Goal: Task Accomplishment & Management: Manage account settings

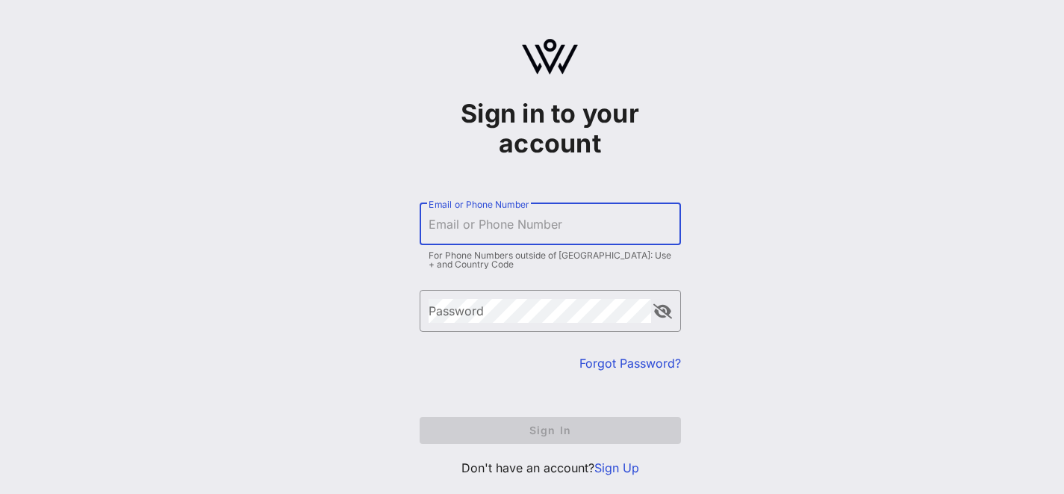
click at [590, 234] on input "Email or Phone Number" at bounding box center [550, 224] width 243 height 24
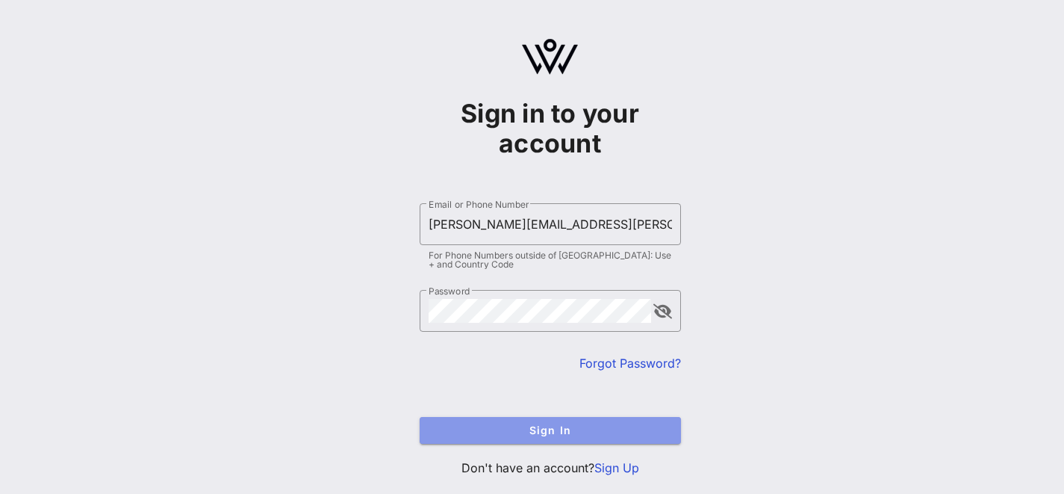
click at [509, 431] on span "Sign In" at bounding box center [550, 429] width 237 height 13
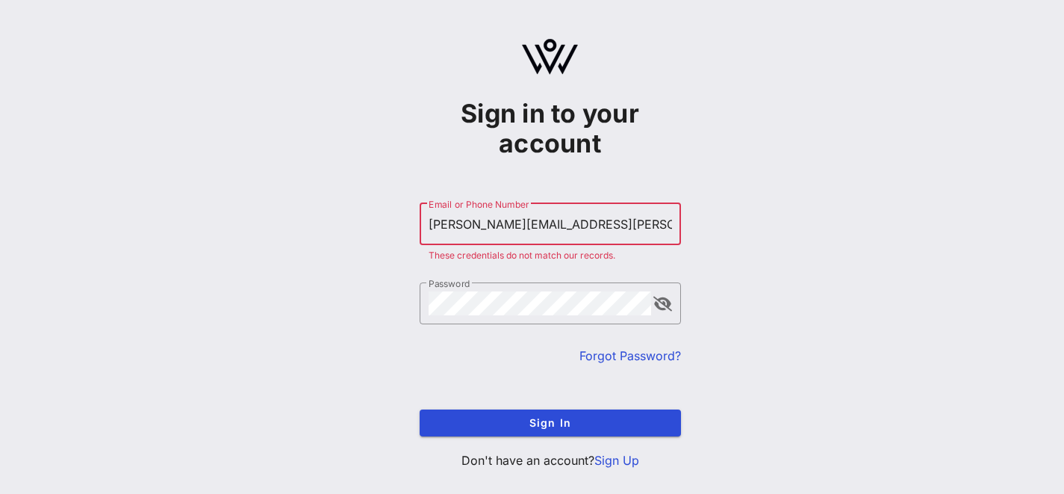
click at [605, 231] on input "[PERSON_NAME][EMAIL_ADDRESS][PERSON_NAME][DOMAIN_NAME]" at bounding box center [550, 224] width 243 height 24
type input "w"
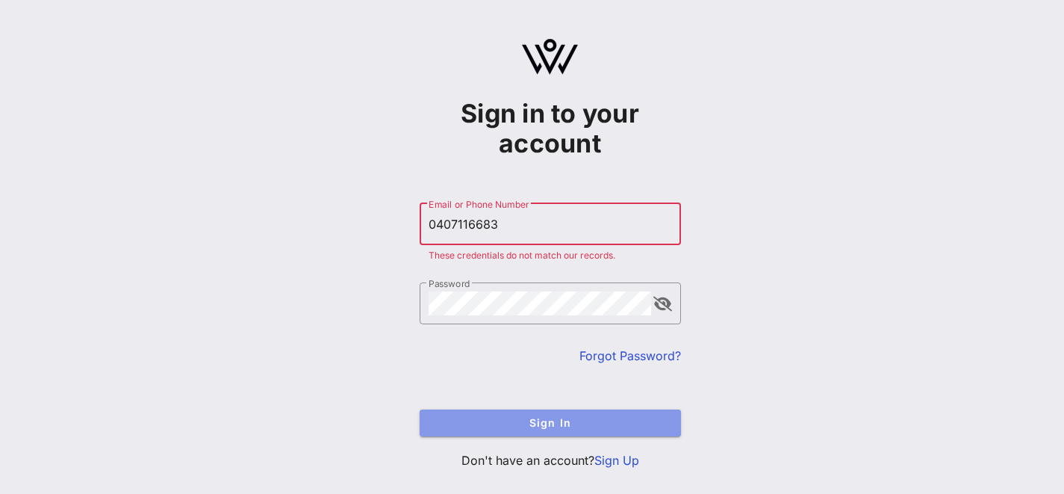
click at [565, 420] on span "Sign In" at bounding box center [550, 422] width 237 height 13
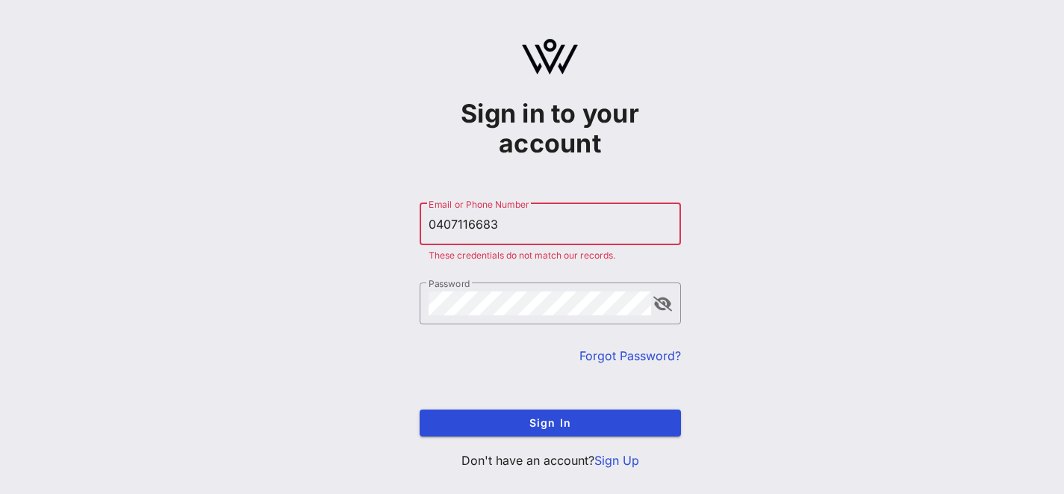
click at [528, 220] on input "0407116683" at bounding box center [550, 224] width 243 height 24
type input "0"
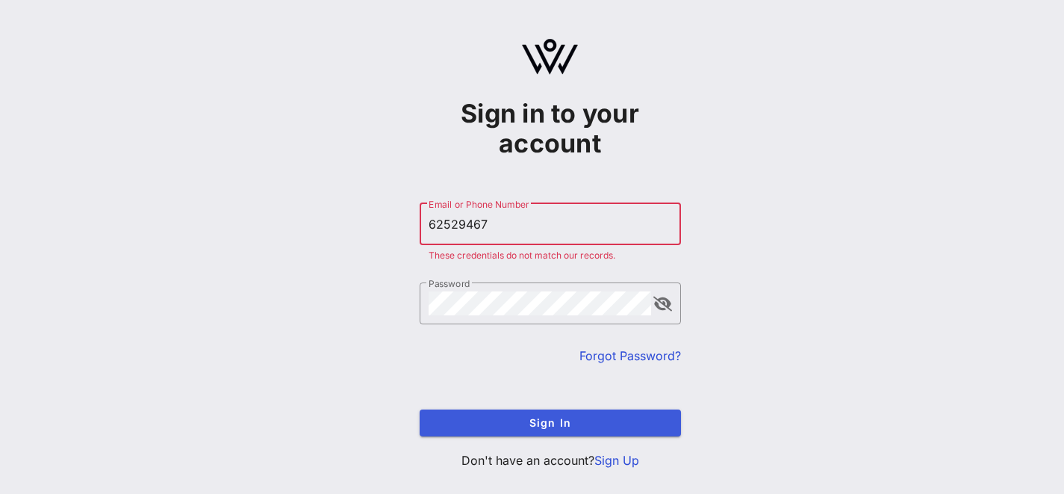
type input "62529467"
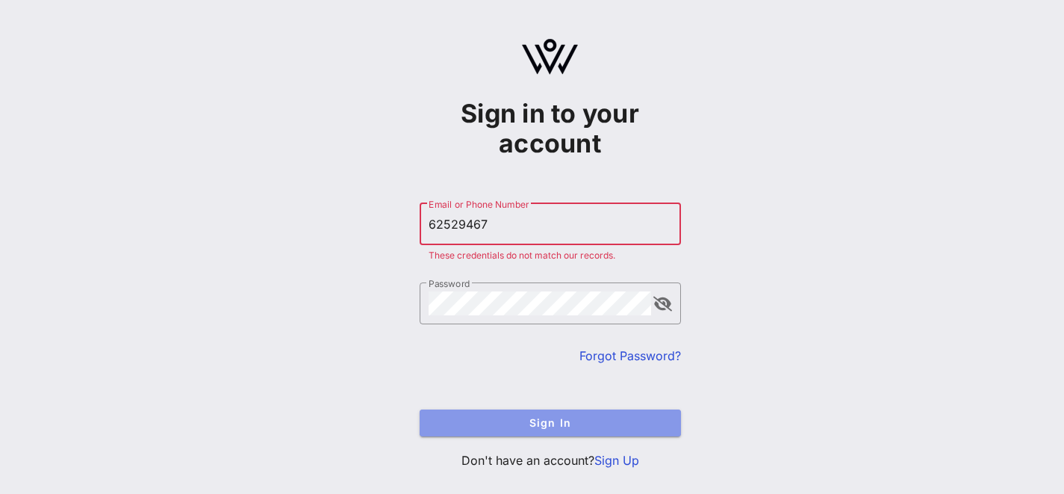
click at [542, 424] on span "Sign In" at bounding box center [550, 422] width 237 height 13
